Goal: Submit feedback/report problem

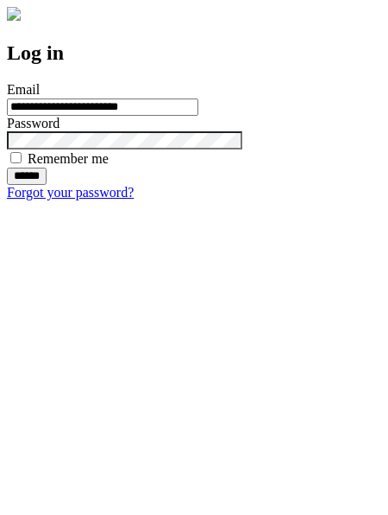
click at [47, 185] on input "******" at bounding box center [27, 175] width 40 height 17
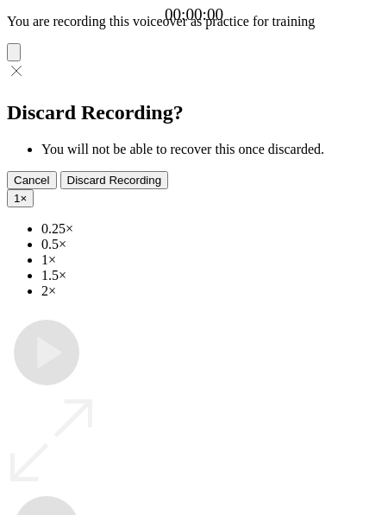
type input "**********"
